Goal: Task Accomplishment & Management: Use online tool/utility

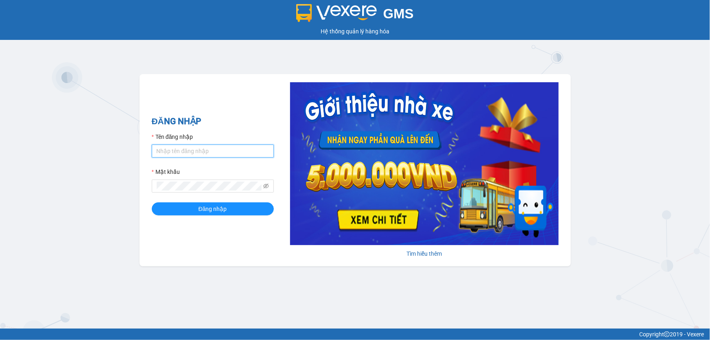
click at [214, 155] on input "Tên đăng nhập" at bounding box center [213, 150] width 122 height 13
type input "oanhxg.ct"
click at [152, 202] on button "Đăng nhập" at bounding box center [213, 208] width 122 height 13
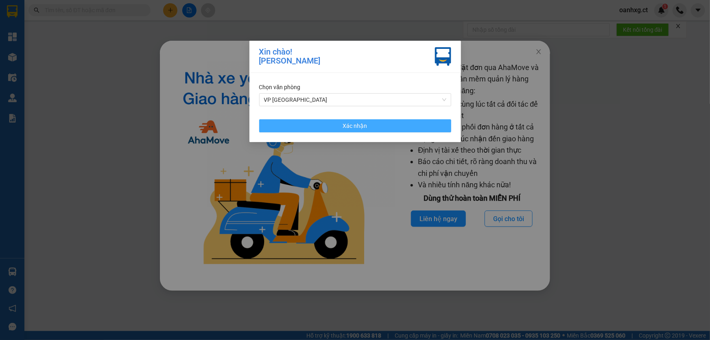
drag, startPoint x: 351, startPoint y: 125, endPoint x: 521, endPoint y: 84, distance: 175.1
click at [351, 124] on span "Xác nhận" at bounding box center [355, 125] width 24 height 9
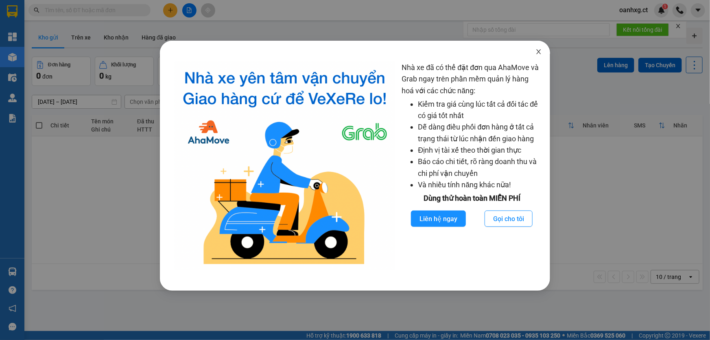
click at [537, 51] on icon "close" at bounding box center [539, 51] width 7 height 7
